Goal: Task Accomplishment & Management: Complete application form

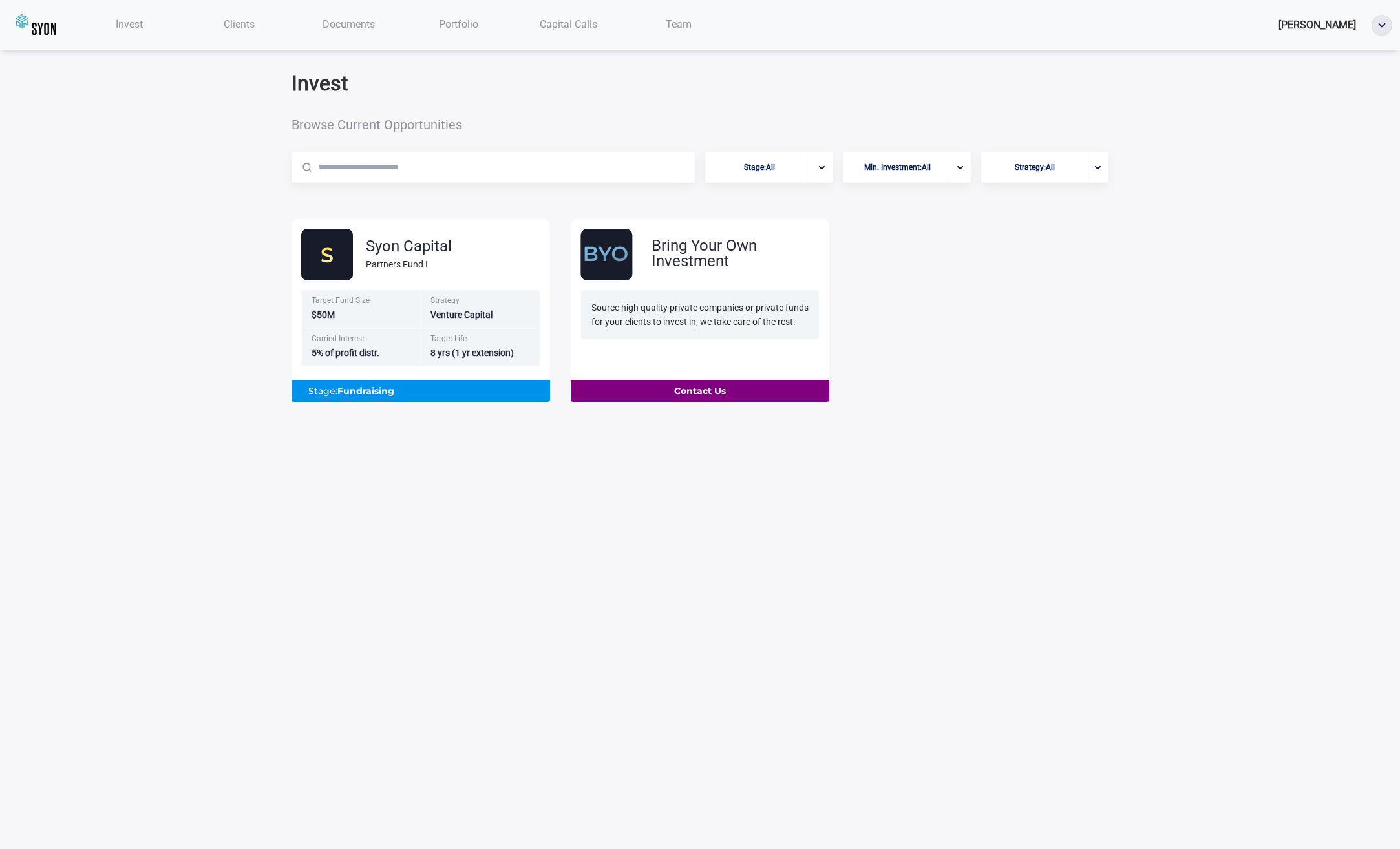
click at [249, 25] on span "Clients" at bounding box center [239, 24] width 31 height 12
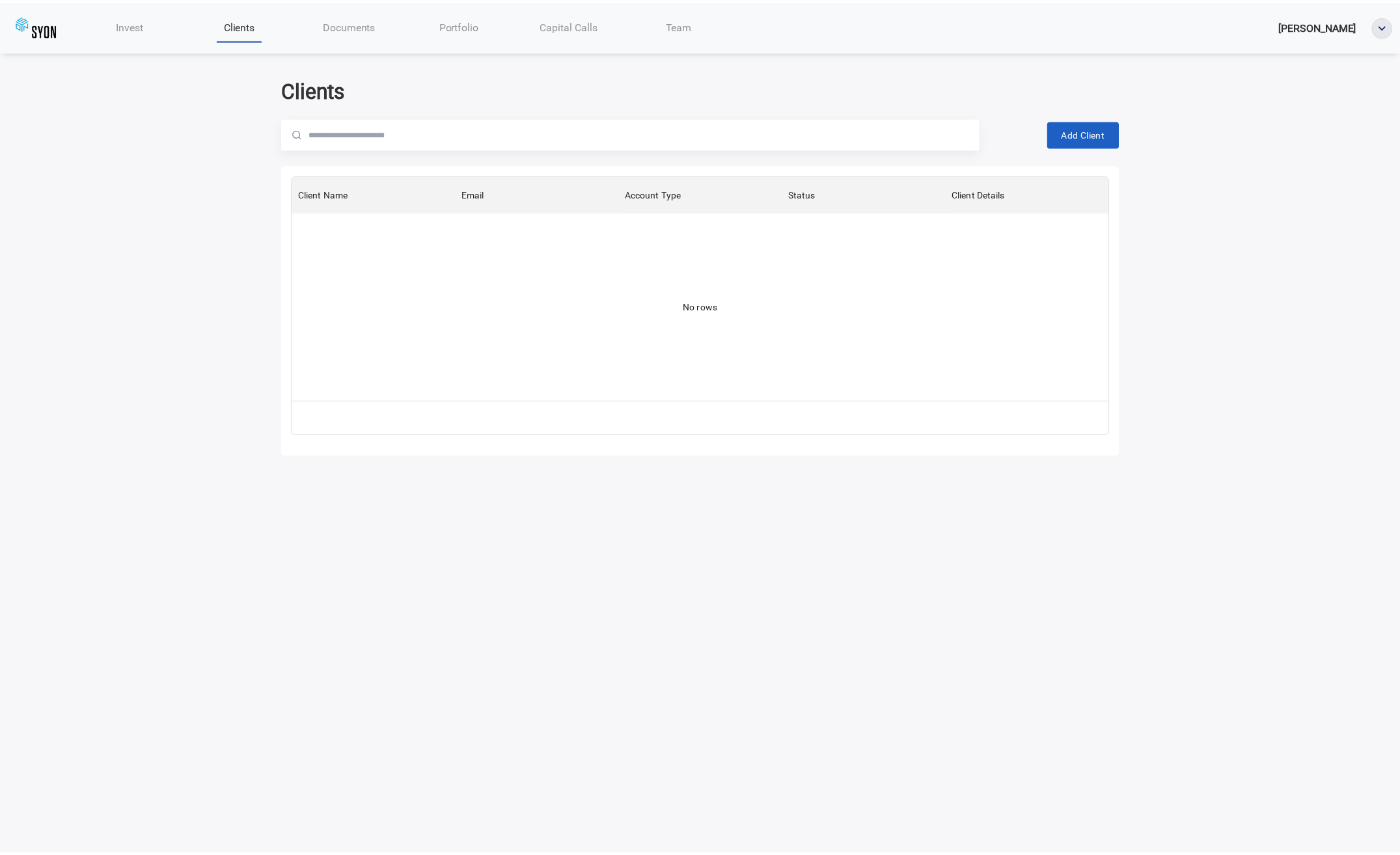
scroll to position [215, 813]
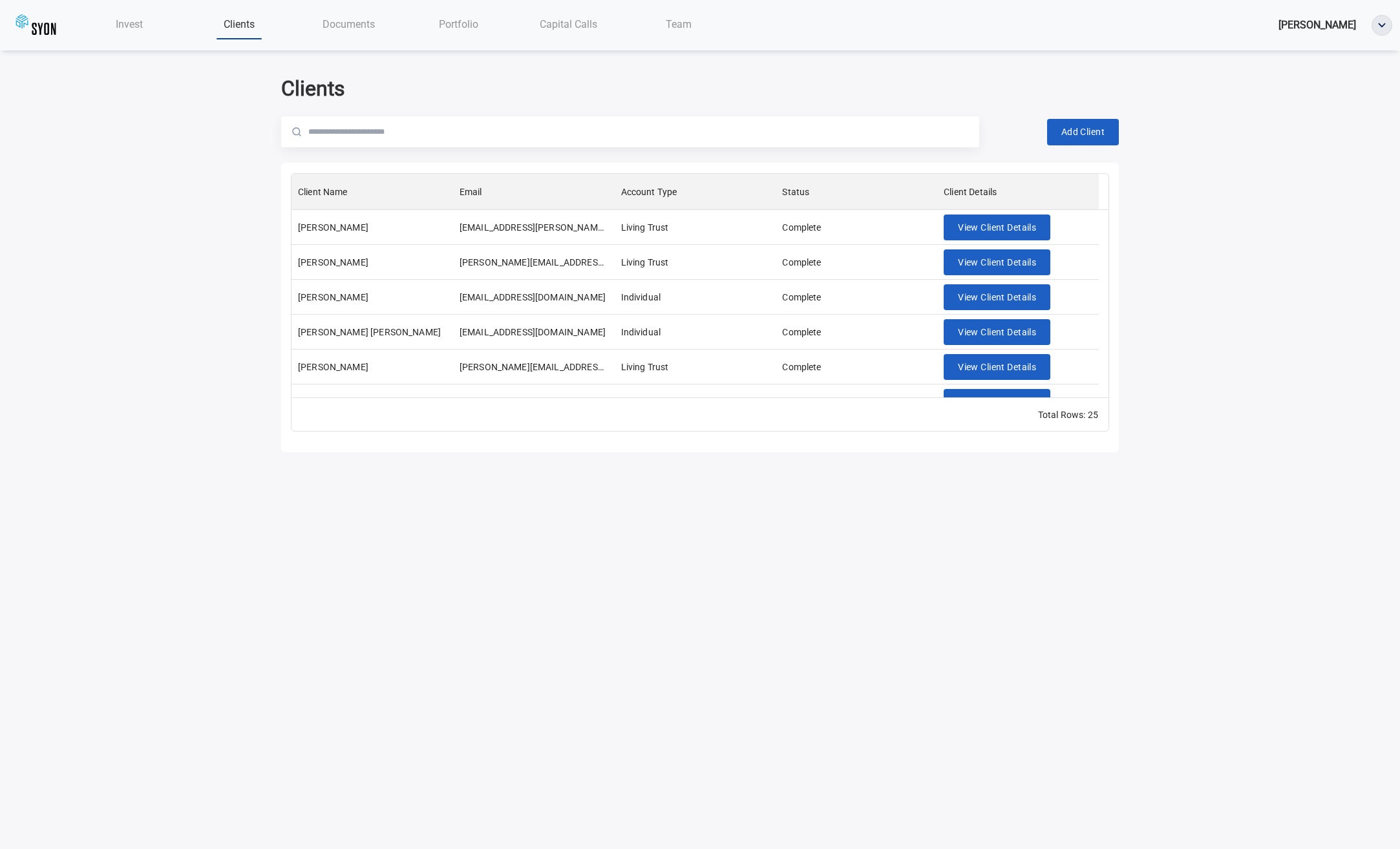
click at [146, 20] on div "Invest" at bounding box center [129, 24] width 110 height 27
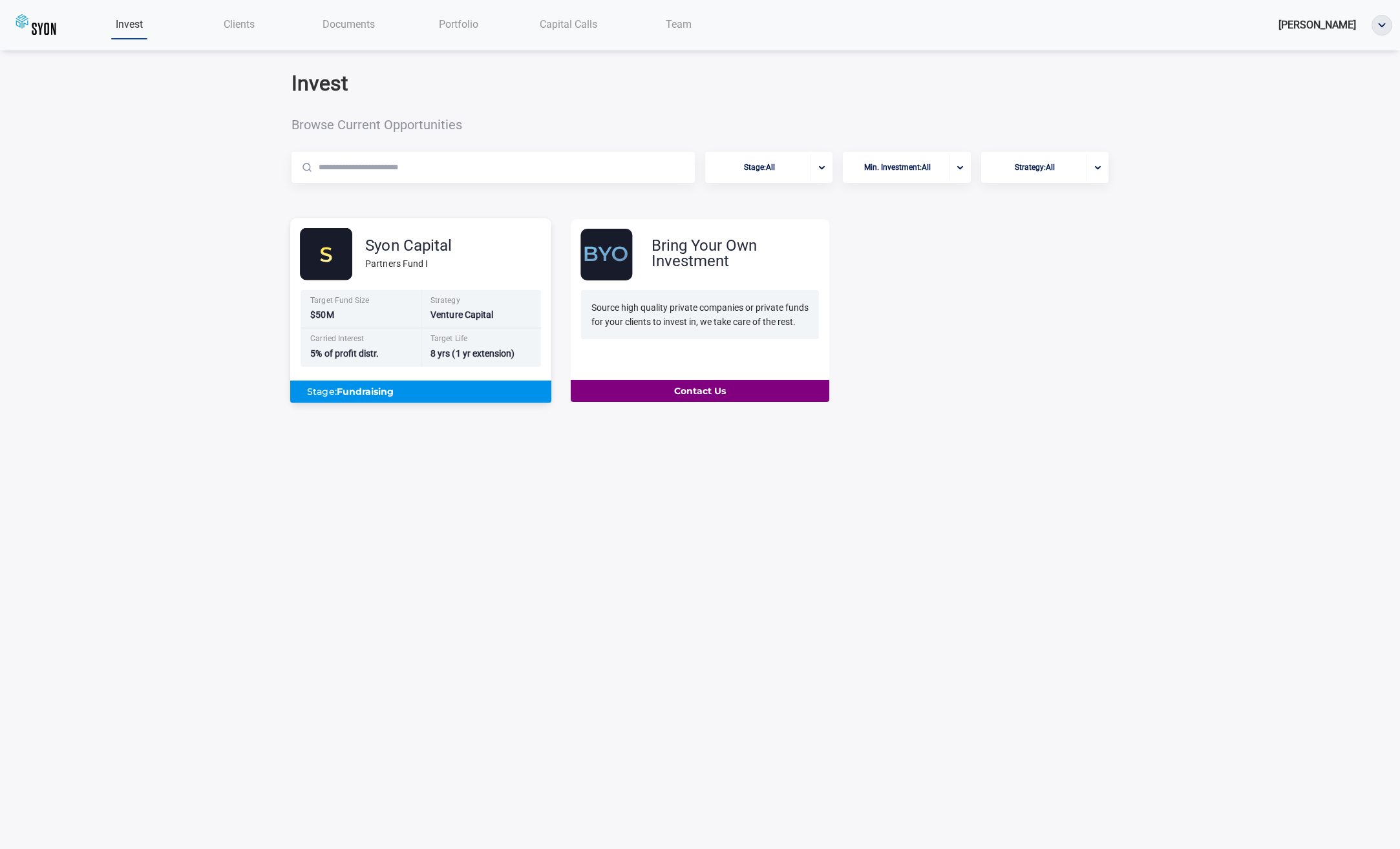
click at [509, 316] on div "Strategy Venture Capital" at bounding box center [480, 309] width 120 height 39
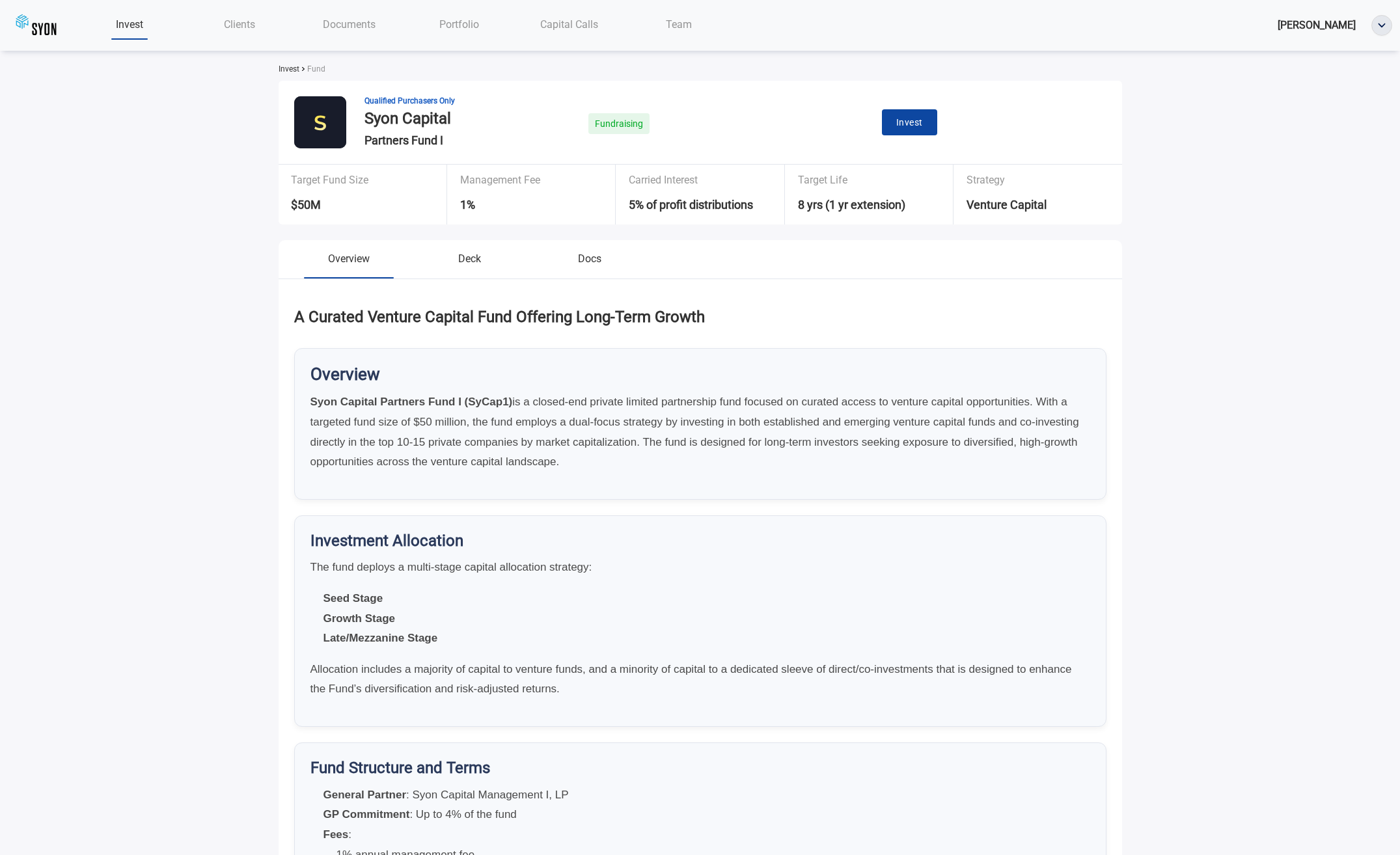
click at [924, 128] on button "Invest" at bounding box center [909, 123] width 55 height 27
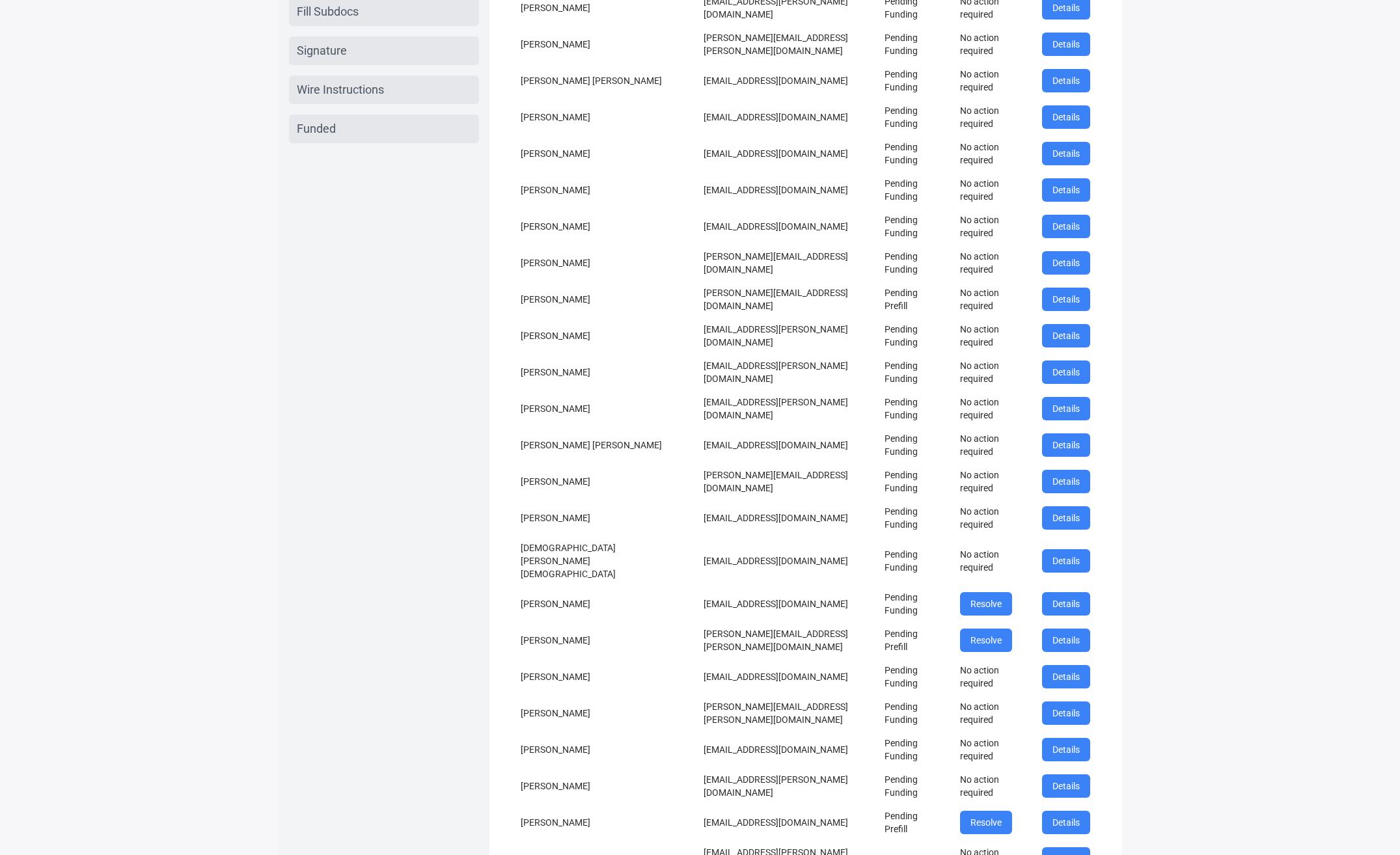
scroll to position [303, 0]
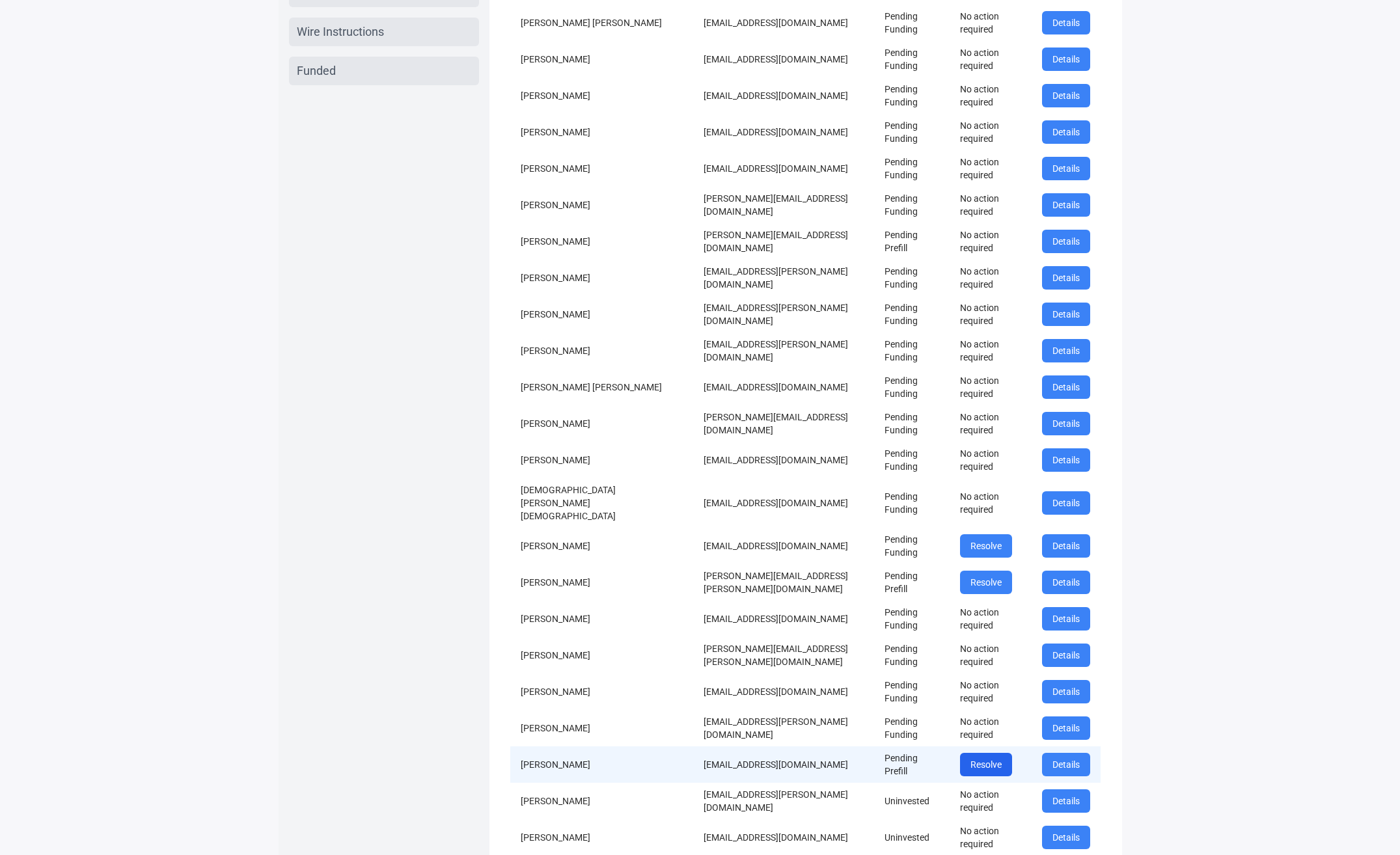
click at [960, 753] on button "Resolve" at bounding box center [986, 765] width 52 height 23
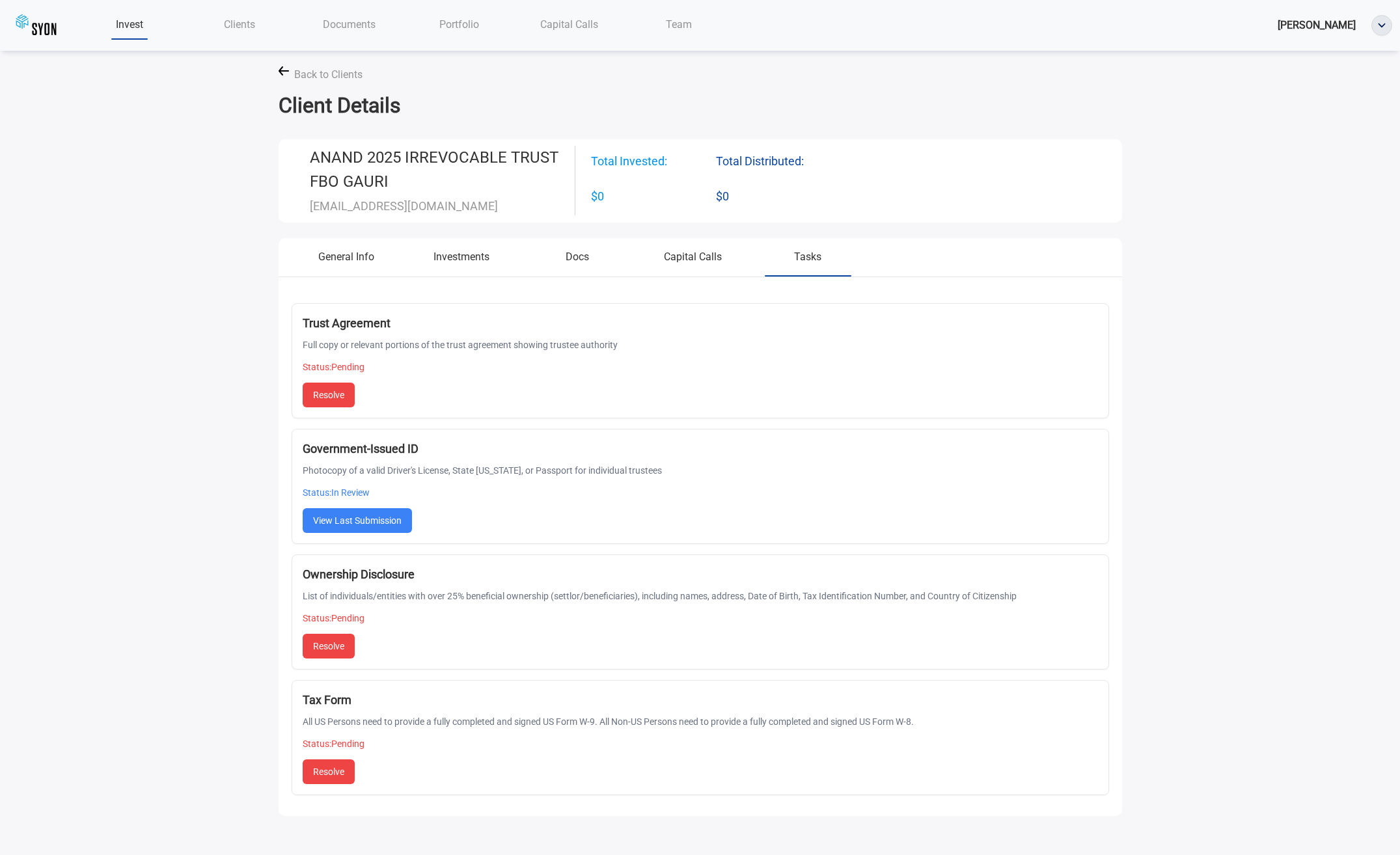
scroll to position [40, 0]
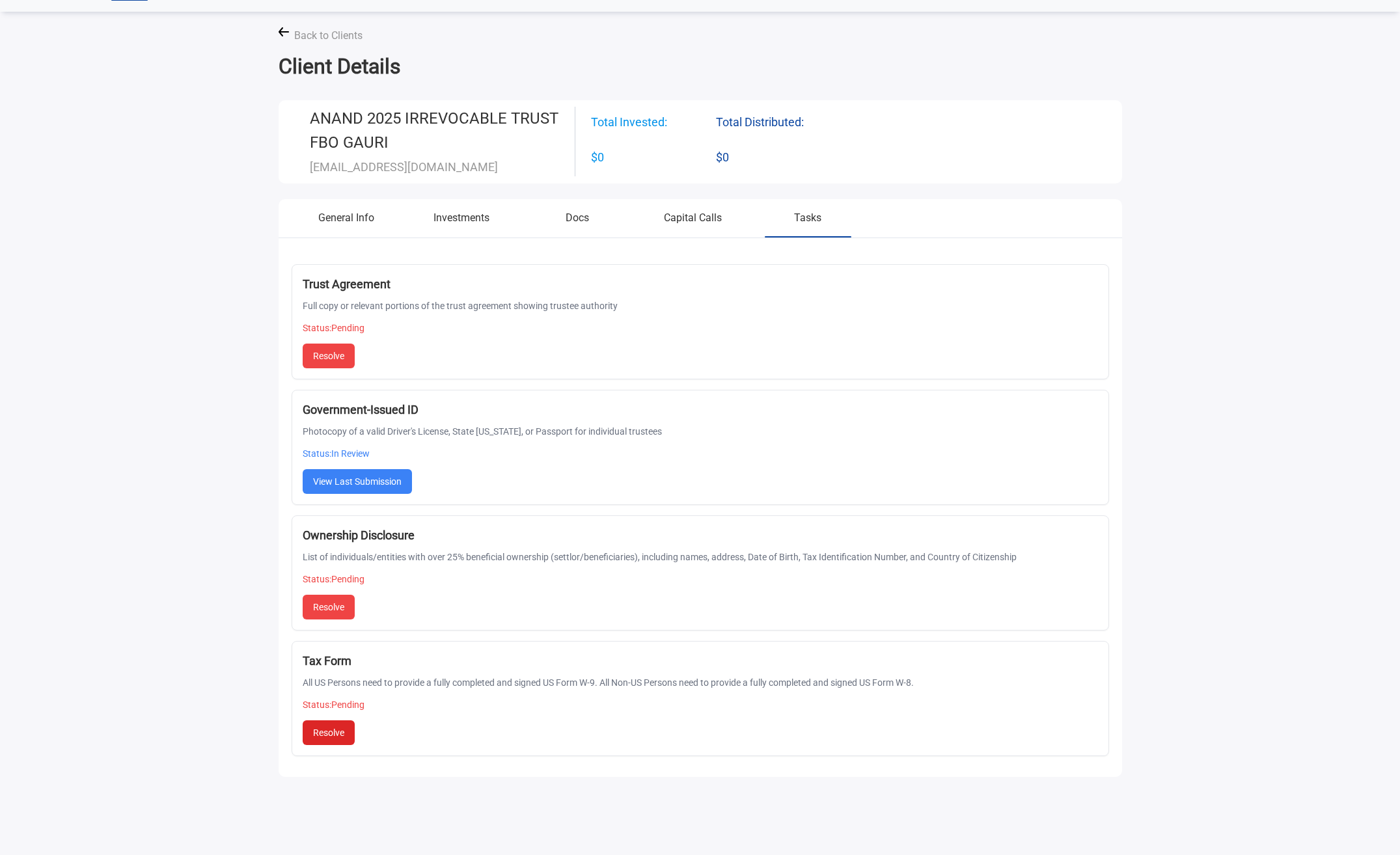
click at [325, 735] on button "Resolve" at bounding box center [329, 733] width 52 height 25
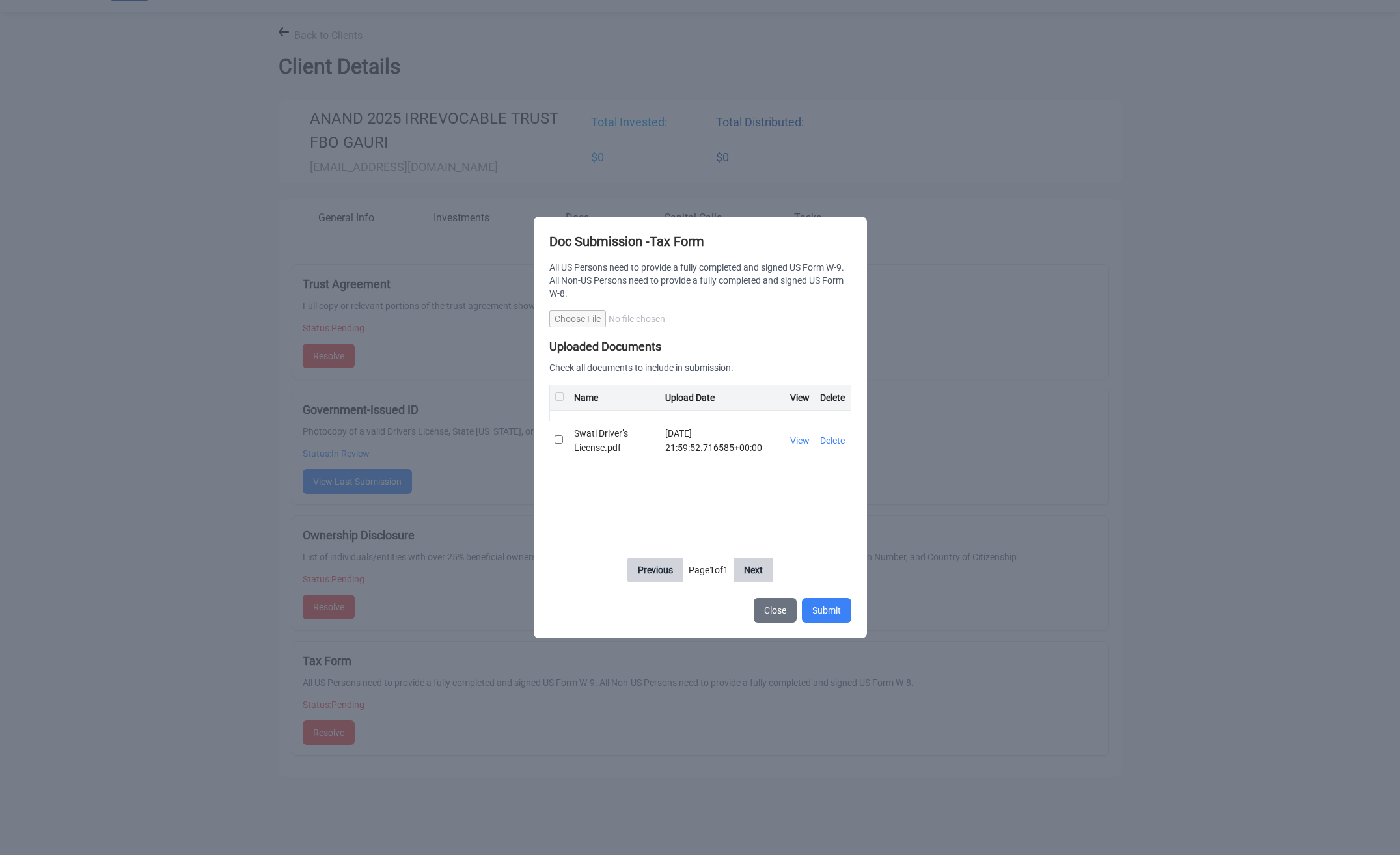
click at [592, 319] on input "Choose File" at bounding box center [700, 319] width 302 height 17
click at [568, 315] on input "Choose File" at bounding box center [700, 319] width 302 height 17
type input "**********"
click at [825, 608] on button "Submit" at bounding box center [826, 611] width 49 height 25
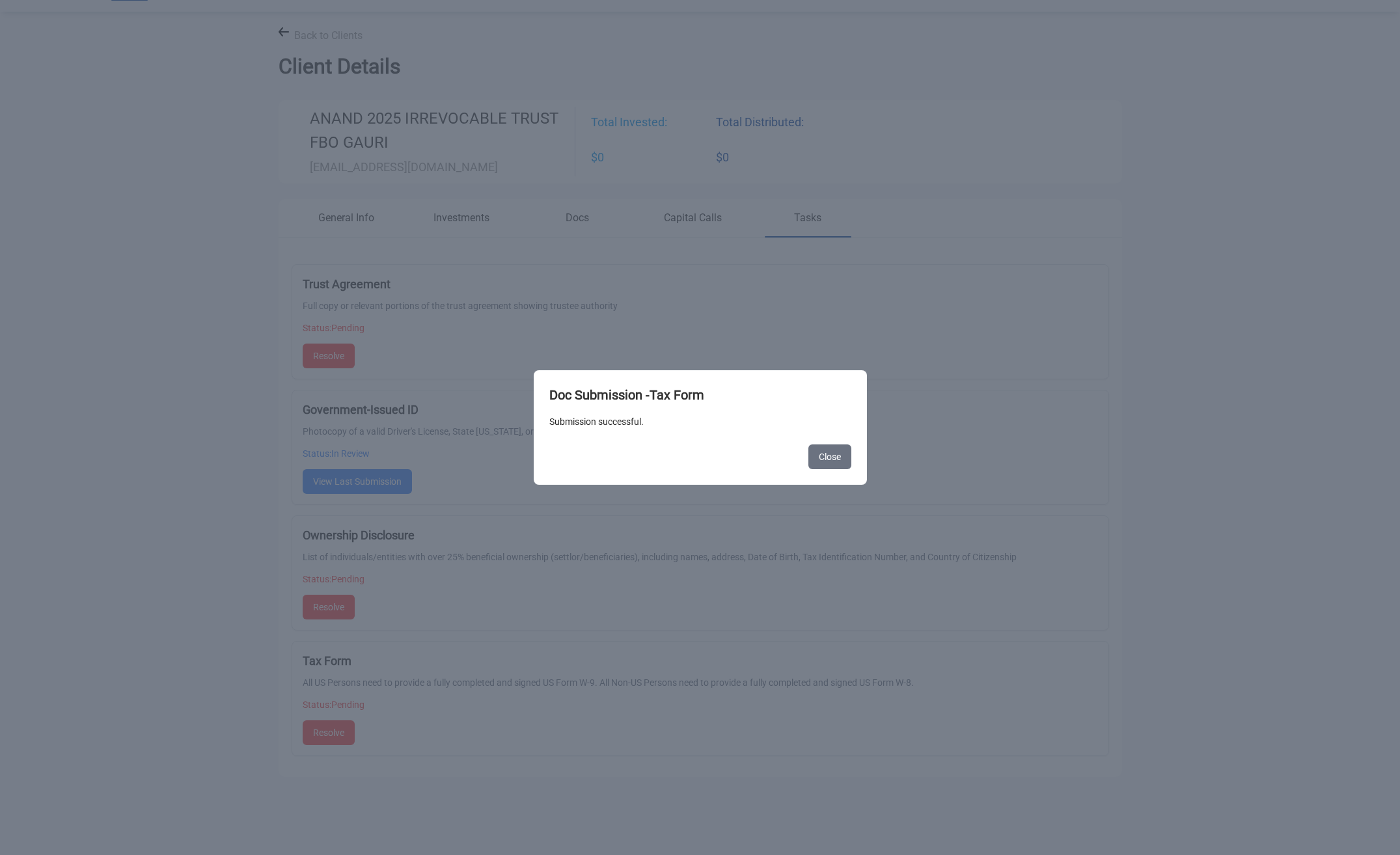
click at [833, 461] on button "Close" at bounding box center [829, 457] width 43 height 25
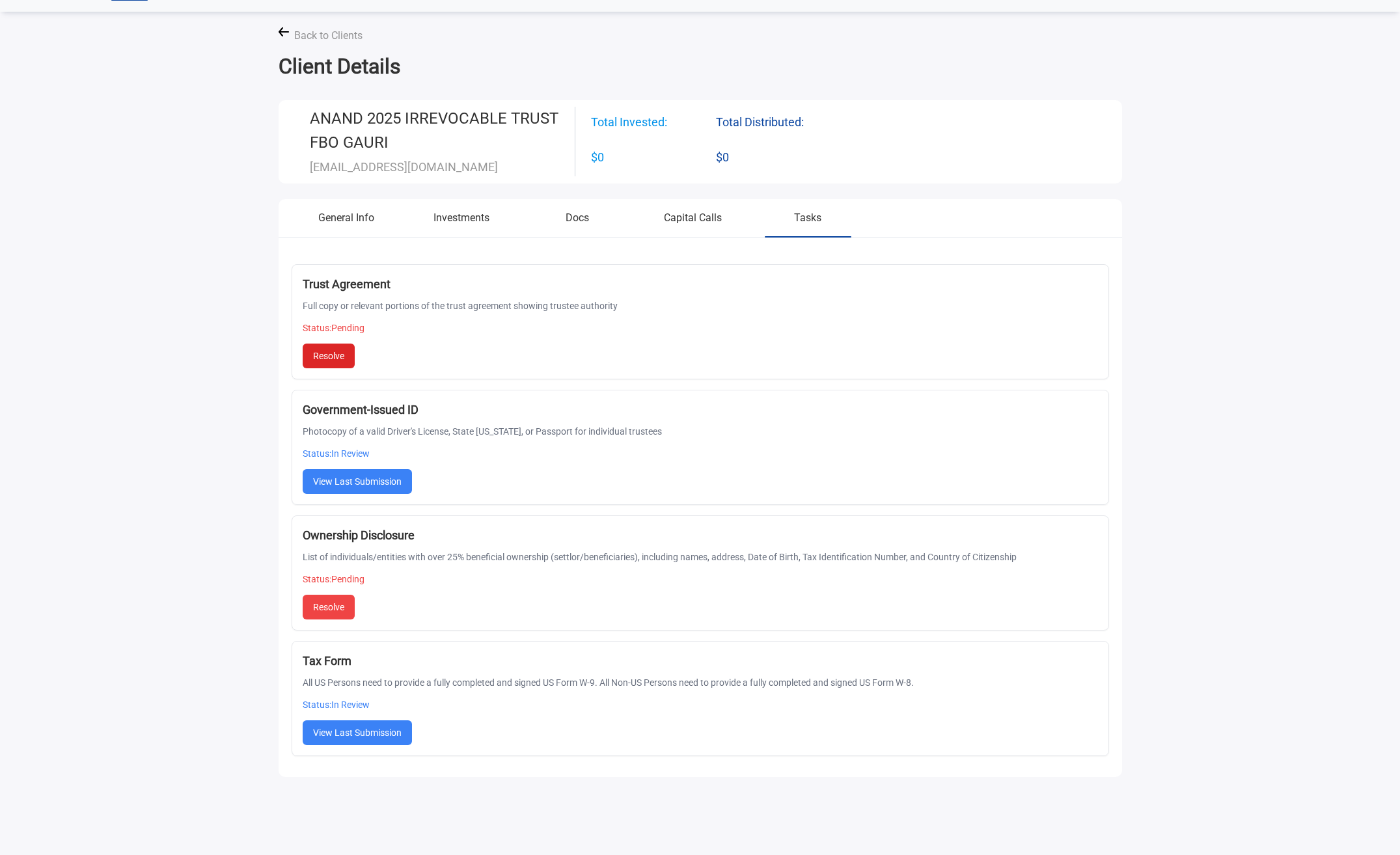
click at [330, 353] on button "Resolve" at bounding box center [329, 356] width 52 height 25
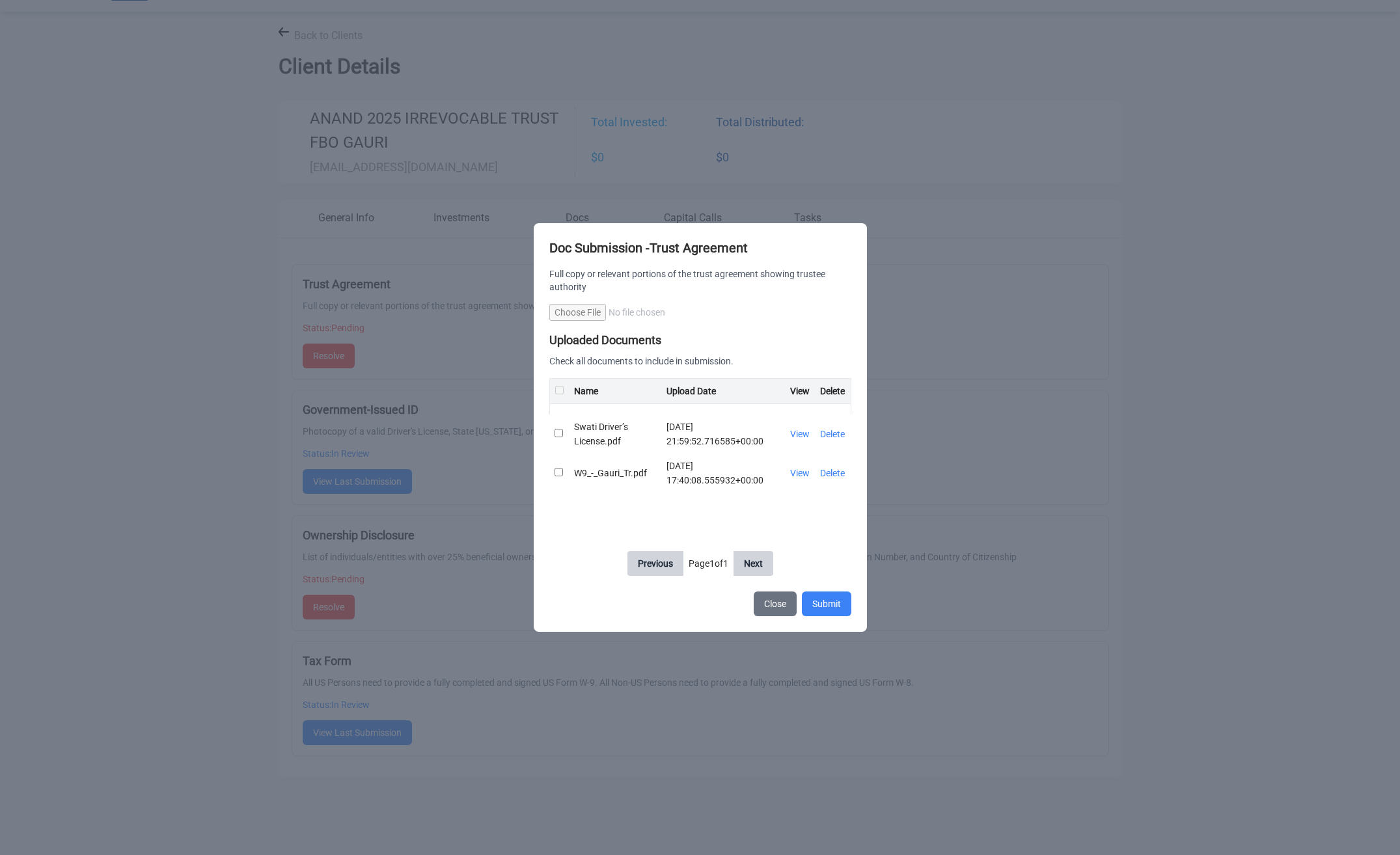
click at [582, 314] on input "Choose File" at bounding box center [700, 312] width 302 height 17
click at [590, 313] on input "Choose File" at bounding box center [700, 312] width 302 height 17
type input "**********"
click at [833, 606] on button "Submit" at bounding box center [826, 604] width 49 height 25
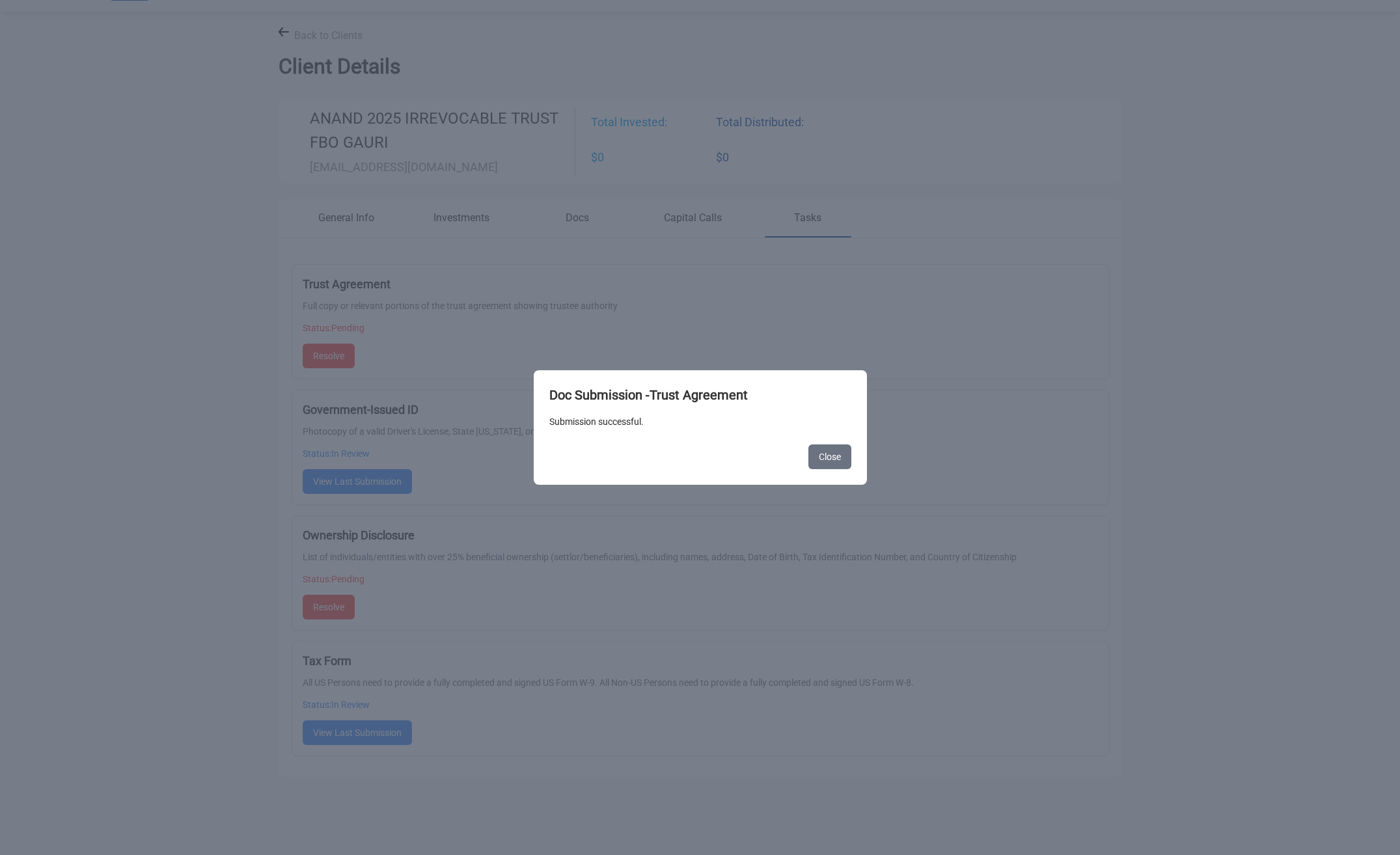
click at [830, 451] on button "Close" at bounding box center [829, 457] width 43 height 25
